Goal: Information Seeking & Learning: Understand process/instructions

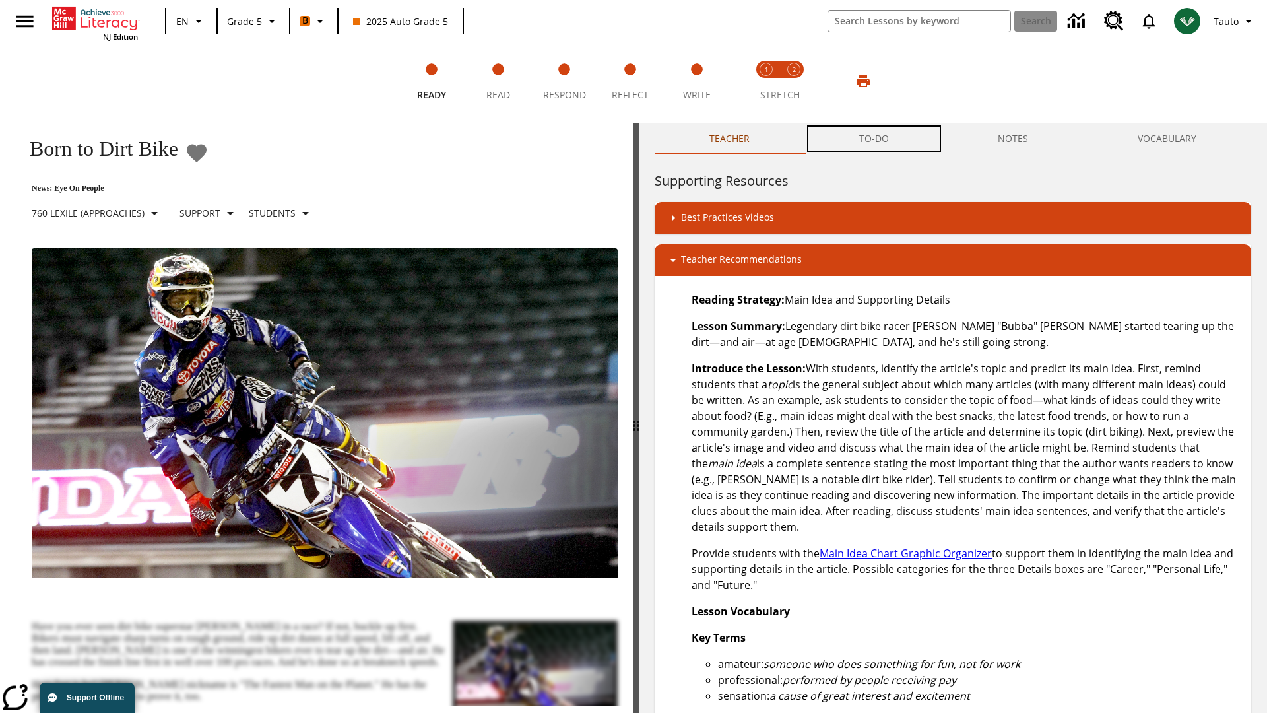
click at [874, 139] on button "TO-DO" at bounding box center [873, 139] width 139 height 32
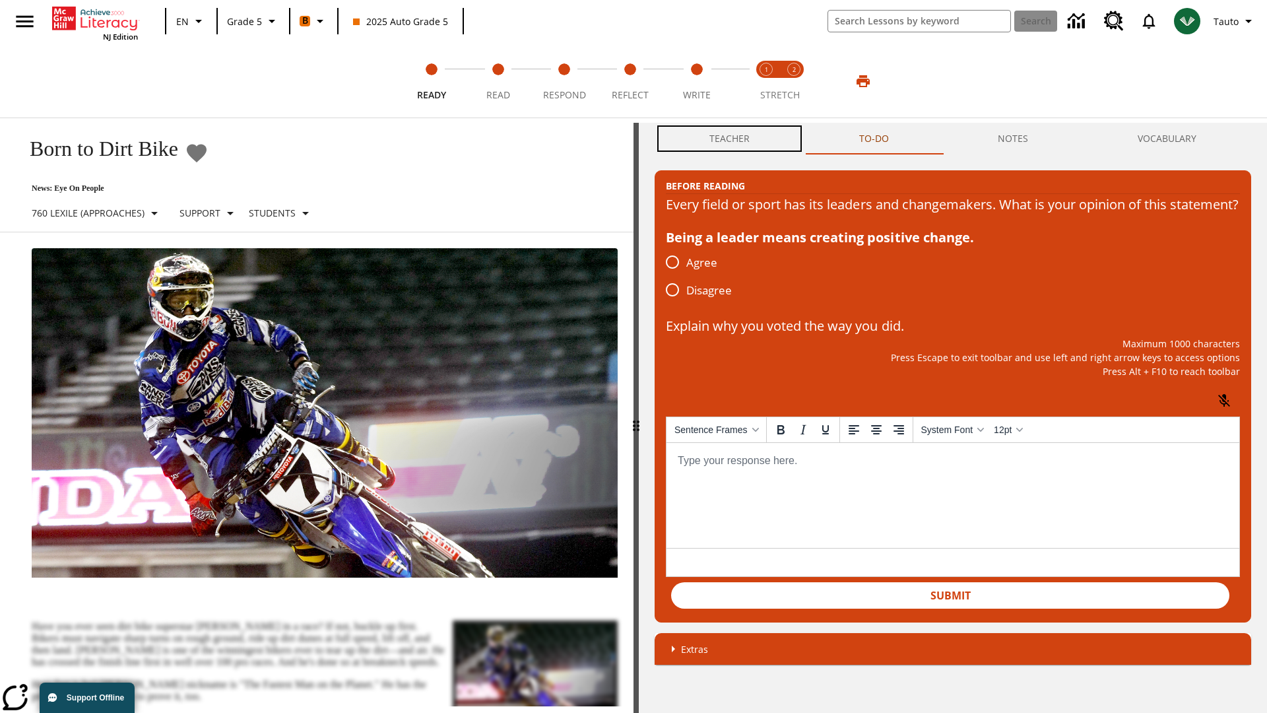
scroll to position [1, 0]
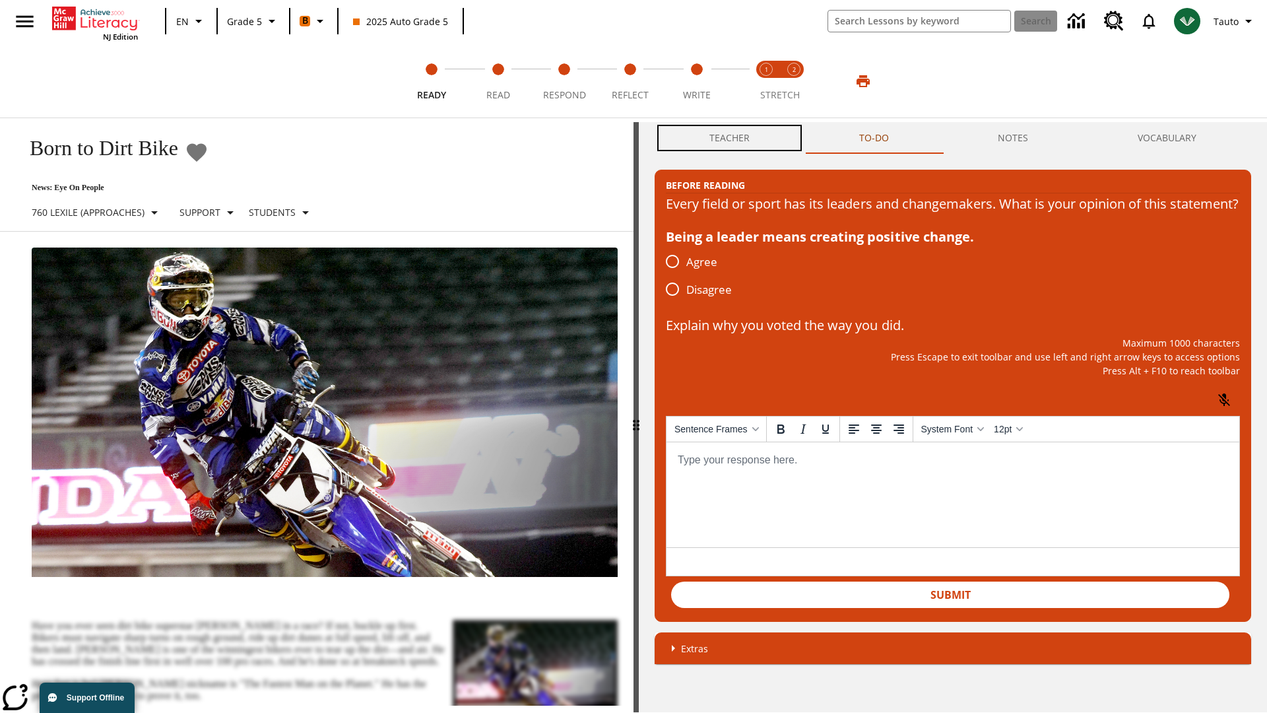
click at [730, 139] on button "Teacher" at bounding box center [730, 138] width 150 height 32
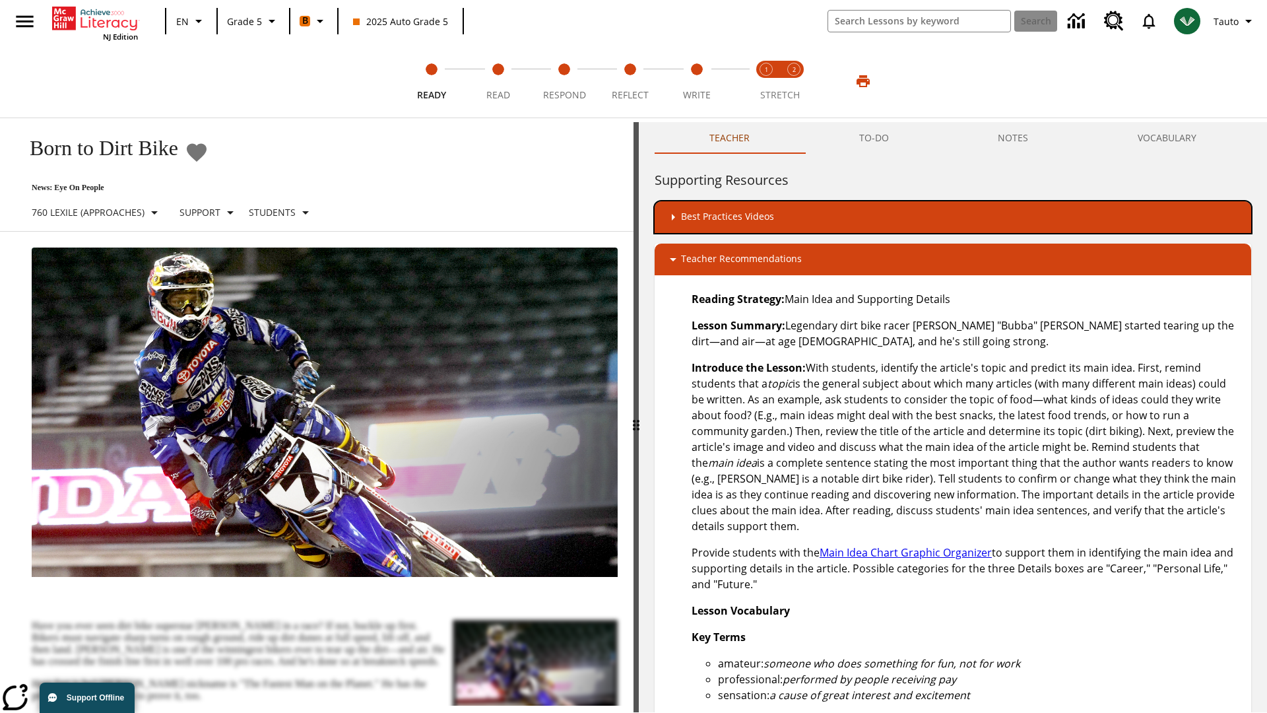
click at [953, 217] on div "Best Practices Videos" at bounding box center [952, 217] width 575 height 16
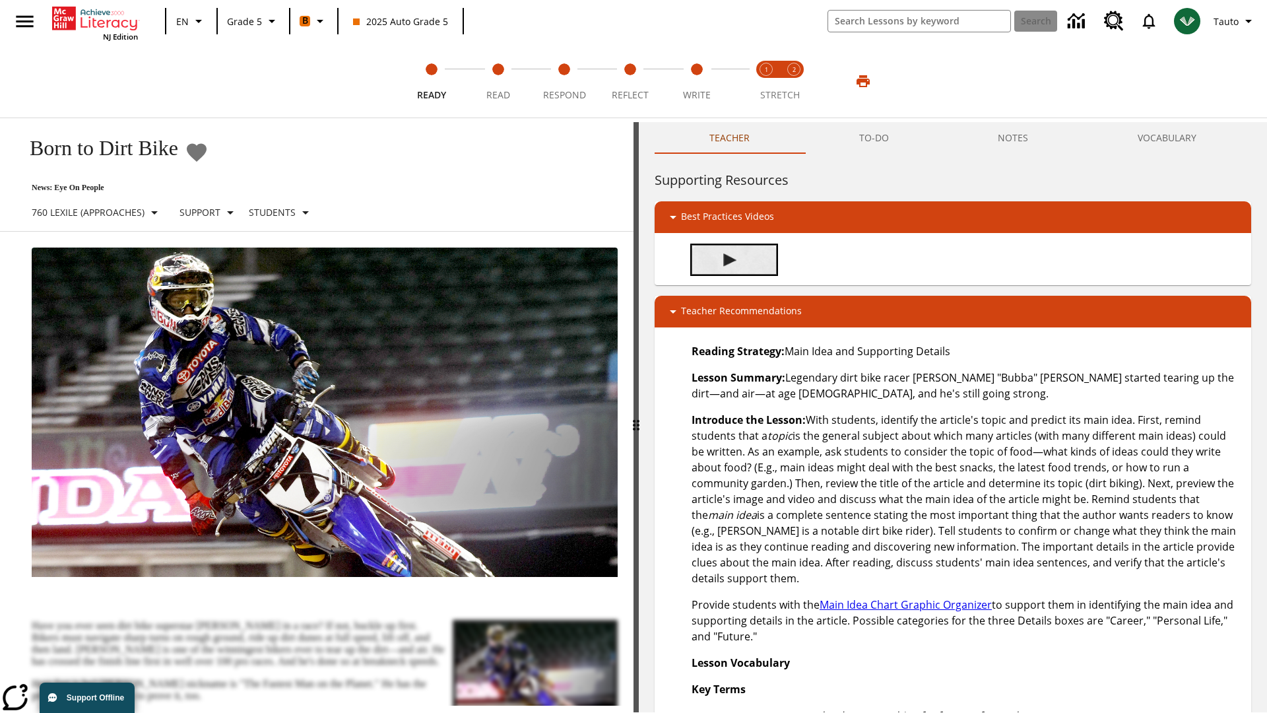
click at [730, 253] on img "Building Academic Vocabulary" at bounding box center [729, 259] width 13 height 13
click at [498, 81] on span "Read" at bounding box center [498, 90] width 24 height 24
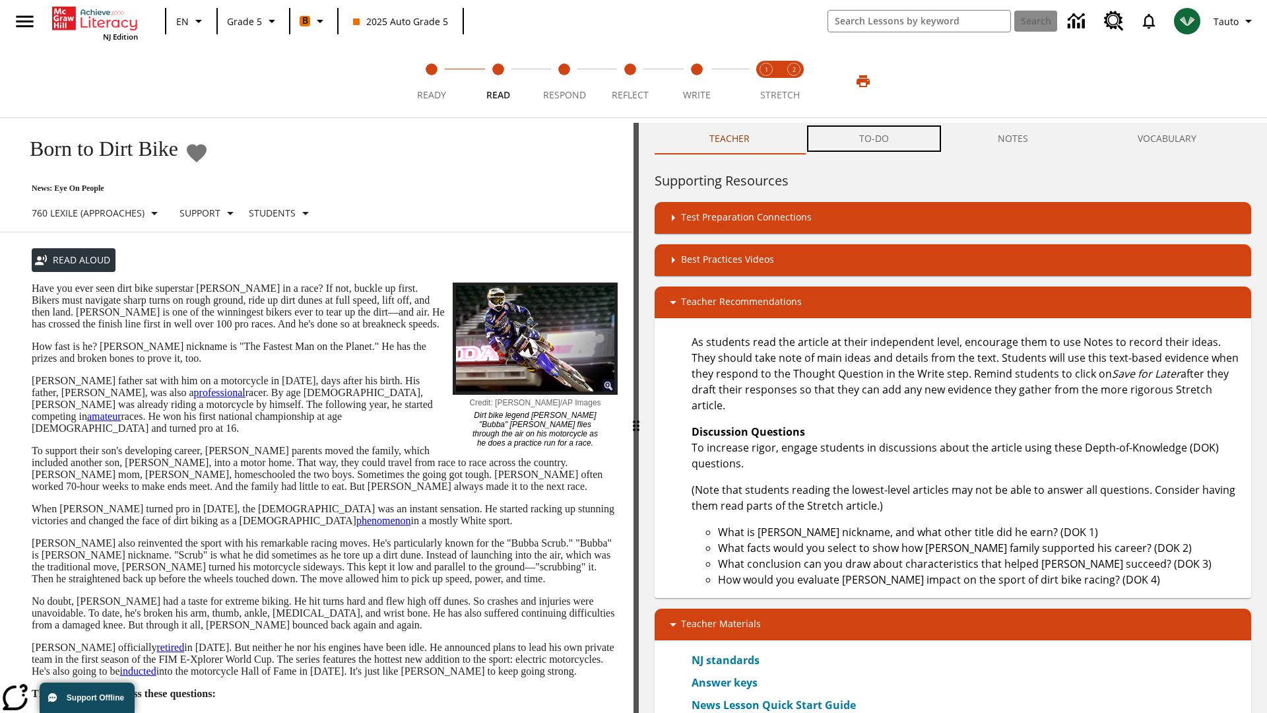
scroll to position [1, 0]
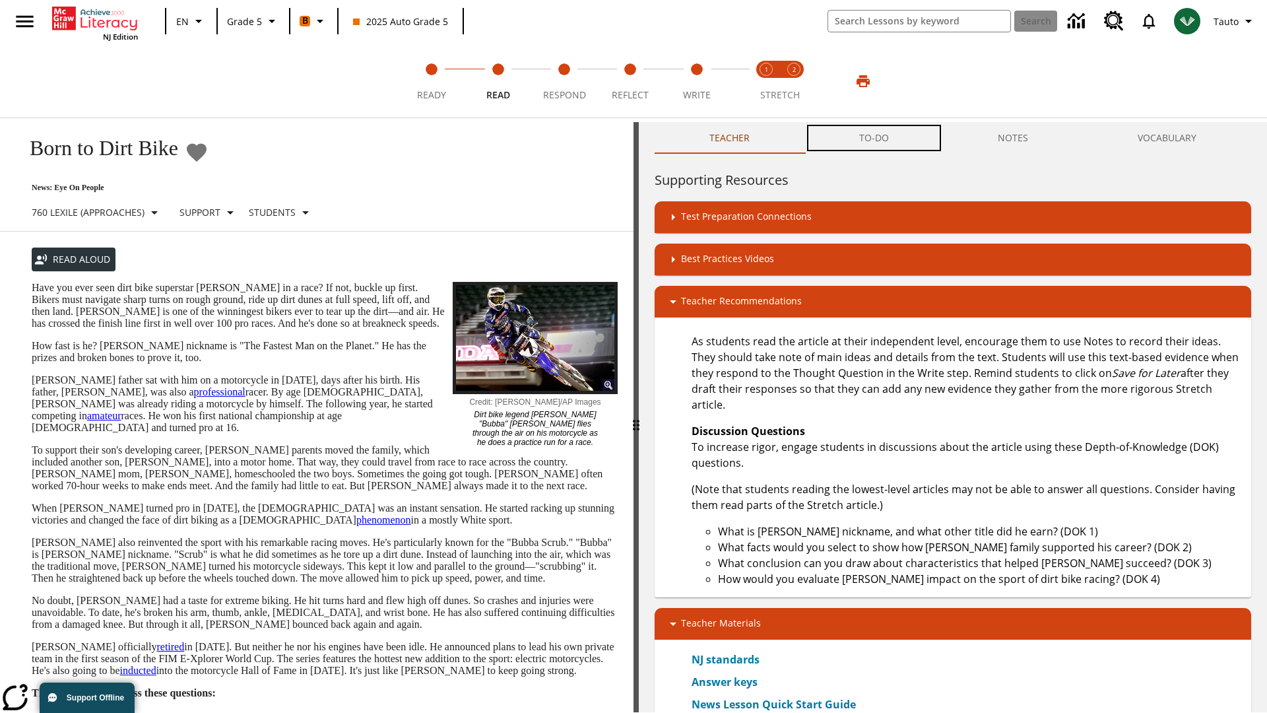
click at [874, 139] on button "TO-DO" at bounding box center [873, 138] width 139 height 32
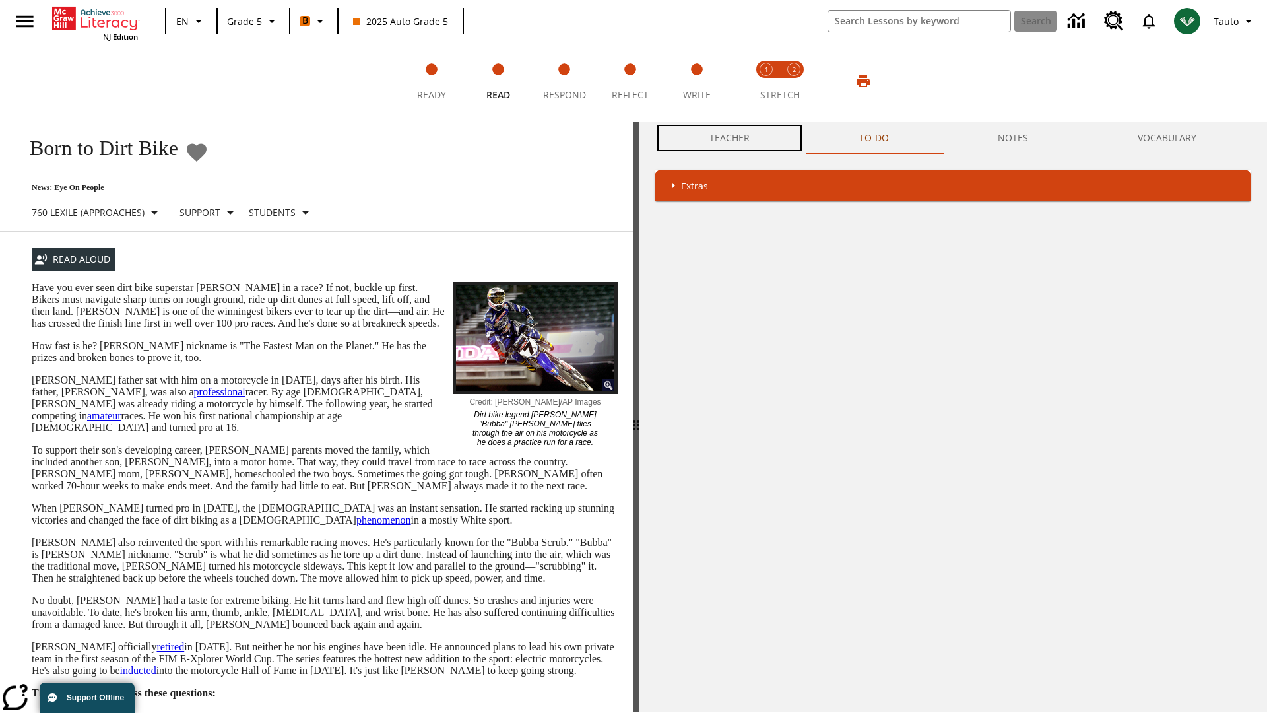
click at [730, 138] on button "Teacher" at bounding box center [730, 138] width 150 height 32
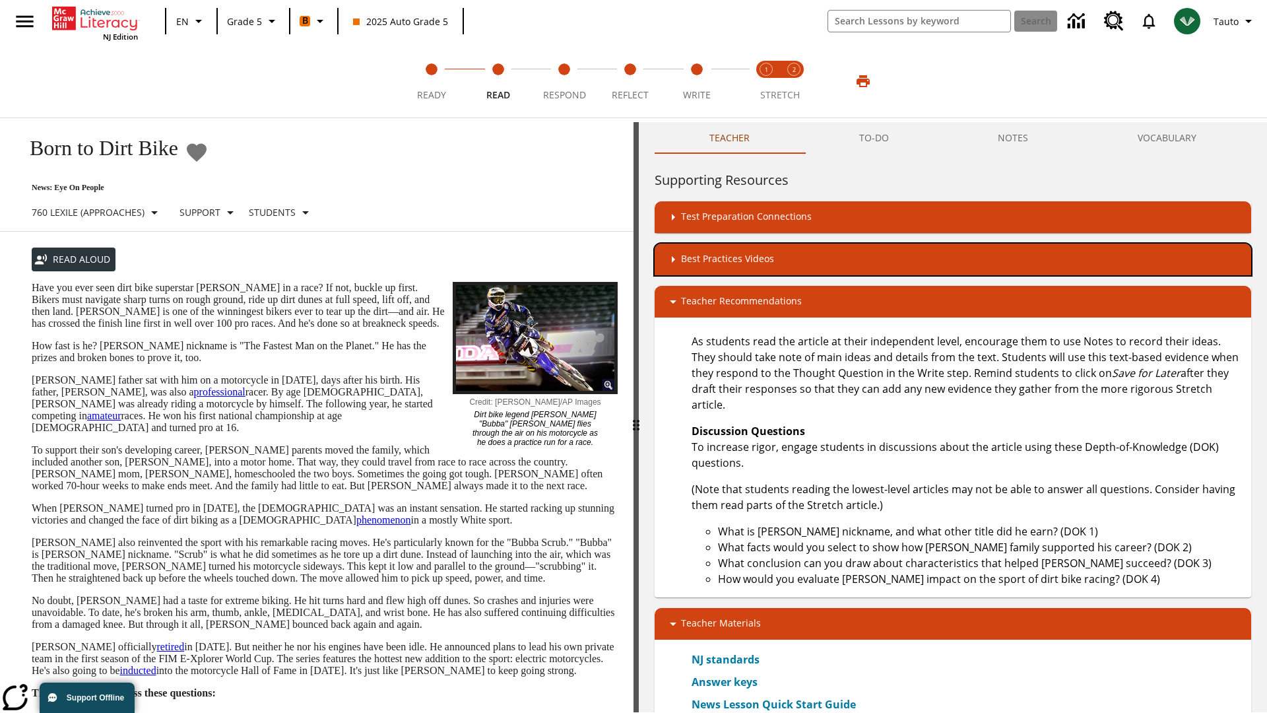
click at [953, 259] on div "Best Practices Videos" at bounding box center [952, 259] width 575 height 16
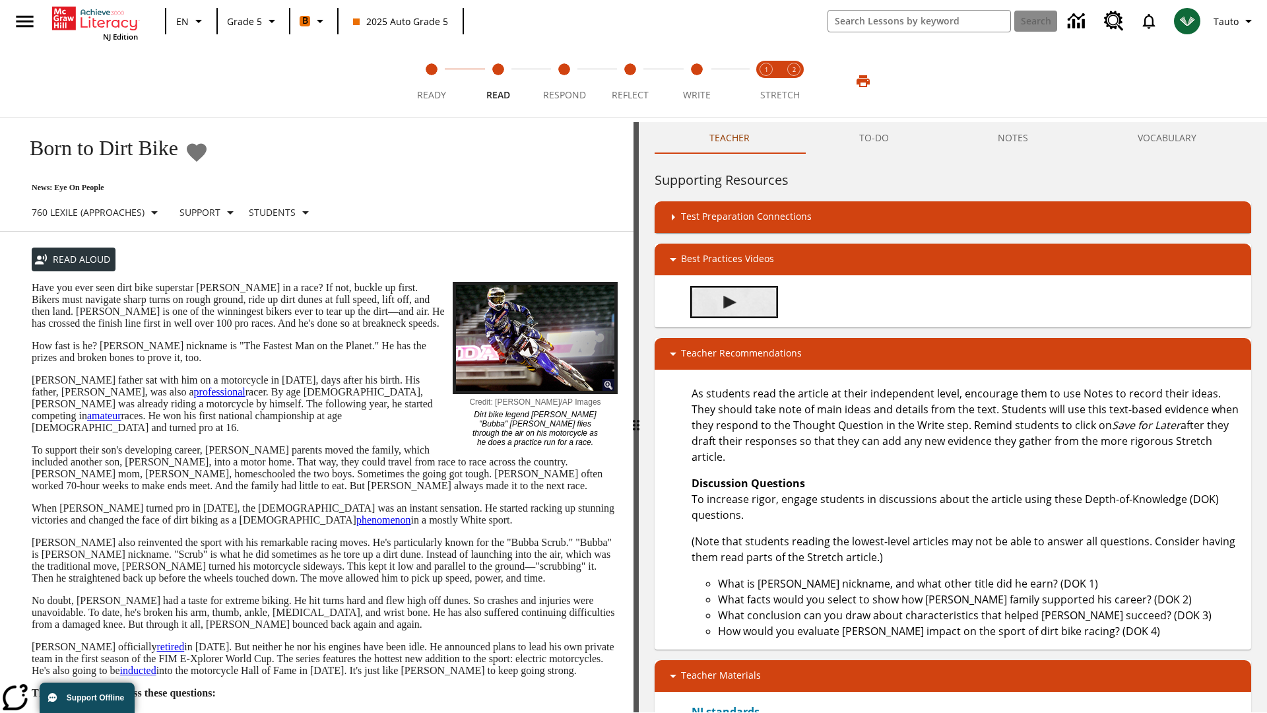
click at [730, 302] on img "Summarization" at bounding box center [729, 302] width 13 height 13
click at [766, 81] on span "Stretch Read step 1 of 2" at bounding box center [765, 90] width 17 height 24
